Goal: Use online tool/utility: Utilize a website feature to perform a specific function

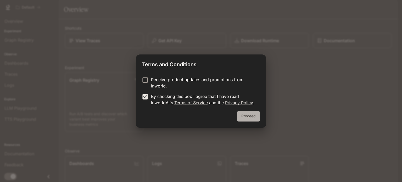
click at [245, 114] on button "Proceed" at bounding box center [248, 116] width 23 height 10
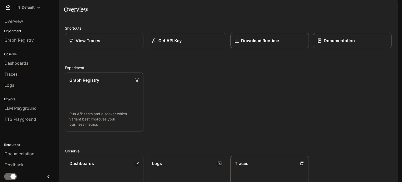
drag, startPoint x: 399, startPoint y: 74, endPoint x: 400, endPoint y: 80, distance: 6.0
click at [400, 80] on div "Skip to main content Default Documentation Documentation Portal Overview Experi…" at bounding box center [201, 91] width 402 height 182
click at [25, 110] on span "LLM Playground" at bounding box center [20, 108] width 32 height 6
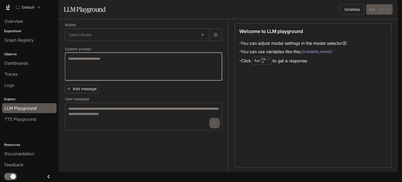
click at [124, 77] on textarea at bounding box center [143, 66] width 150 height 21
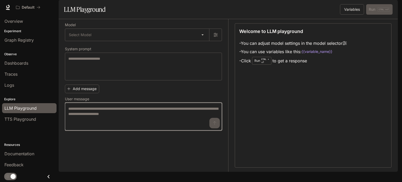
click at [160, 127] on textarea at bounding box center [143, 116] width 150 height 21
drag, startPoint x: 160, startPoint y: 131, endPoint x: 124, endPoint y: 130, distance: 35.9
click at [124, 127] on textarea at bounding box center [143, 116] width 150 height 21
click at [163, 127] on textarea at bounding box center [143, 116] width 150 height 21
paste textarea "**********"
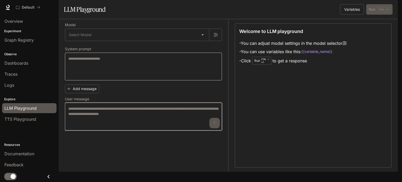
type textarea "**********"
